Goal: Information Seeking & Learning: Learn about a topic

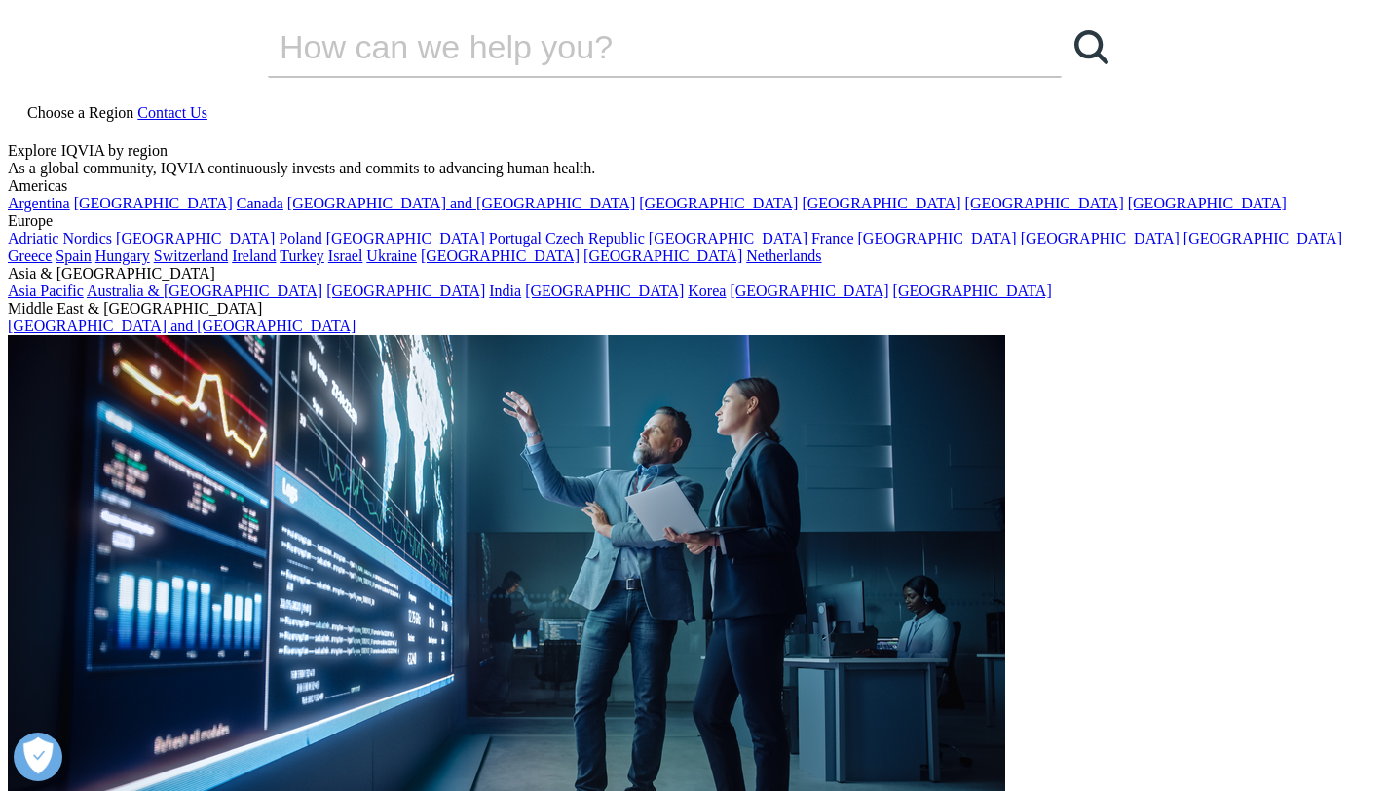
click at [322, 283] on link "Australia & [GEOGRAPHIC_DATA]" at bounding box center [205, 290] width 236 height 17
